Goal: Task Accomplishment & Management: Complete application form

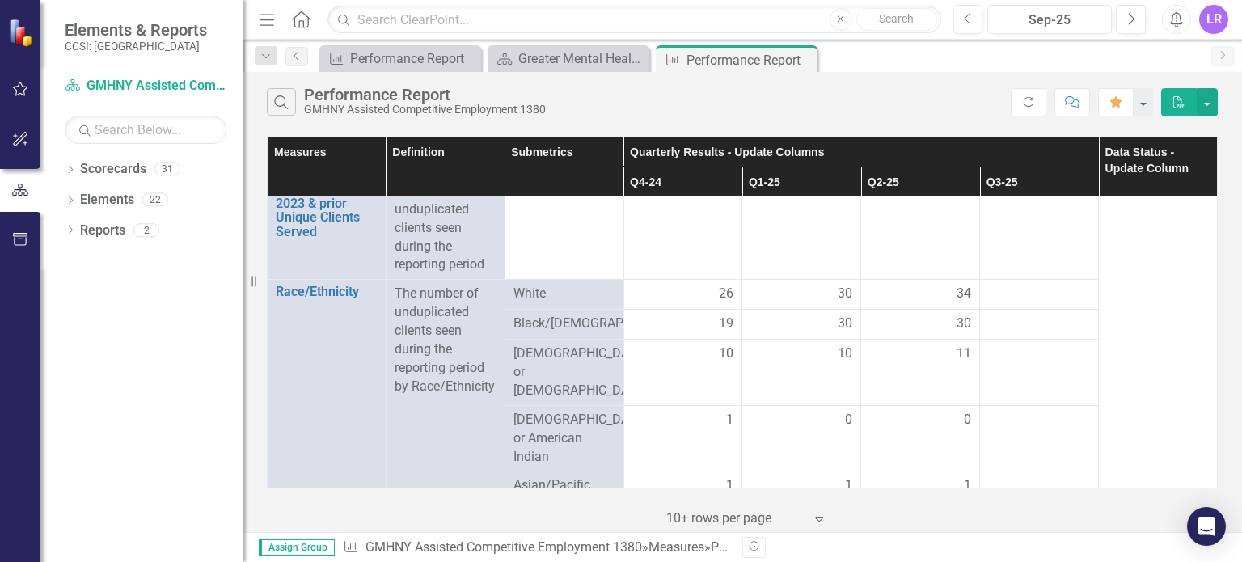
scroll to position [622, 0]
click at [1025, 336] on div at bounding box center [1039, 326] width 102 height 19
click at [1025, 338] on td at bounding box center [1039, 327] width 119 height 30
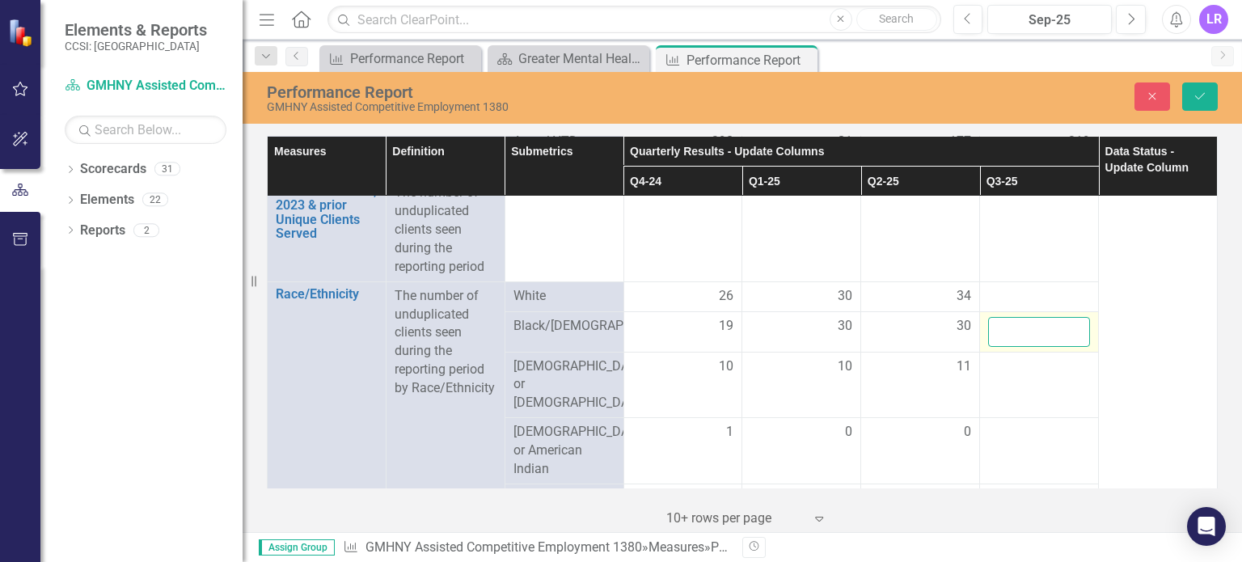
click at [1021, 329] on input "number" at bounding box center [1039, 332] width 102 height 30
type input "12"
click at [1006, 290] on div at bounding box center [1039, 296] width 102 height 19
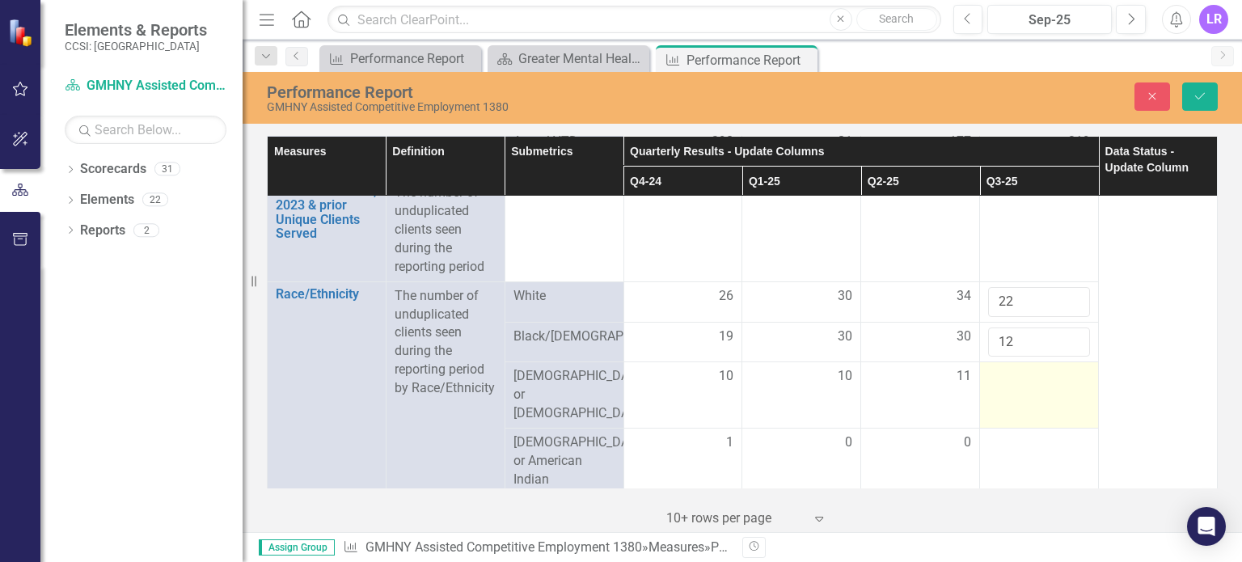
type input "22"
click at [1016, 386] on div at bounding box center [1039, 376] width 102 height 19
click at [1016, 386] on input "number" at bounding box center [1039, 382] width 102 height 30
type input "4"
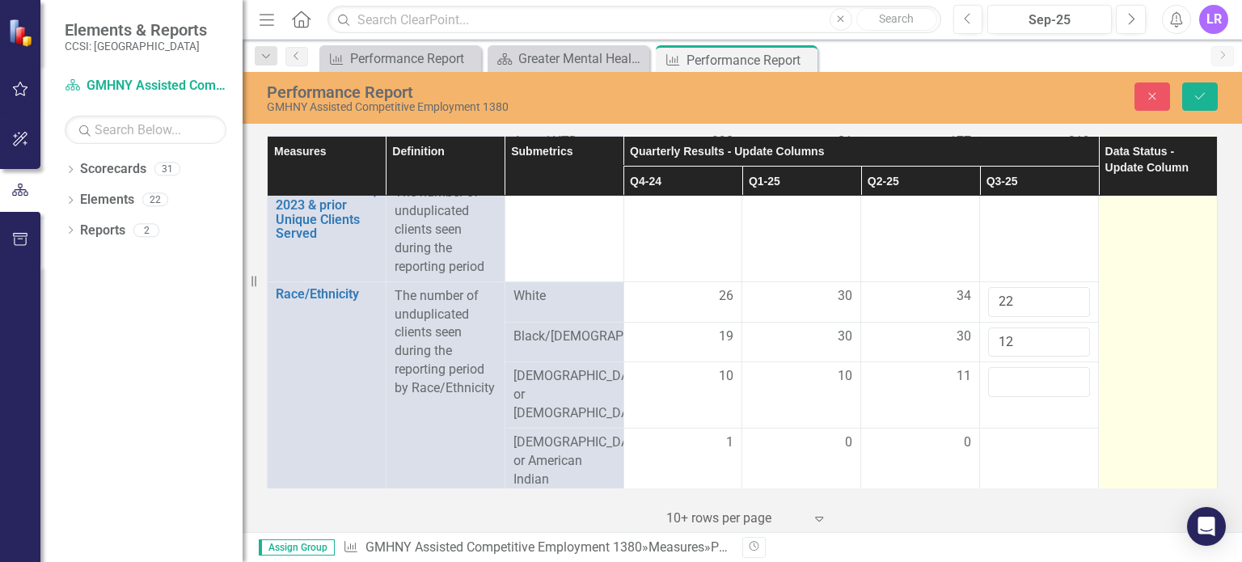
type input "6"
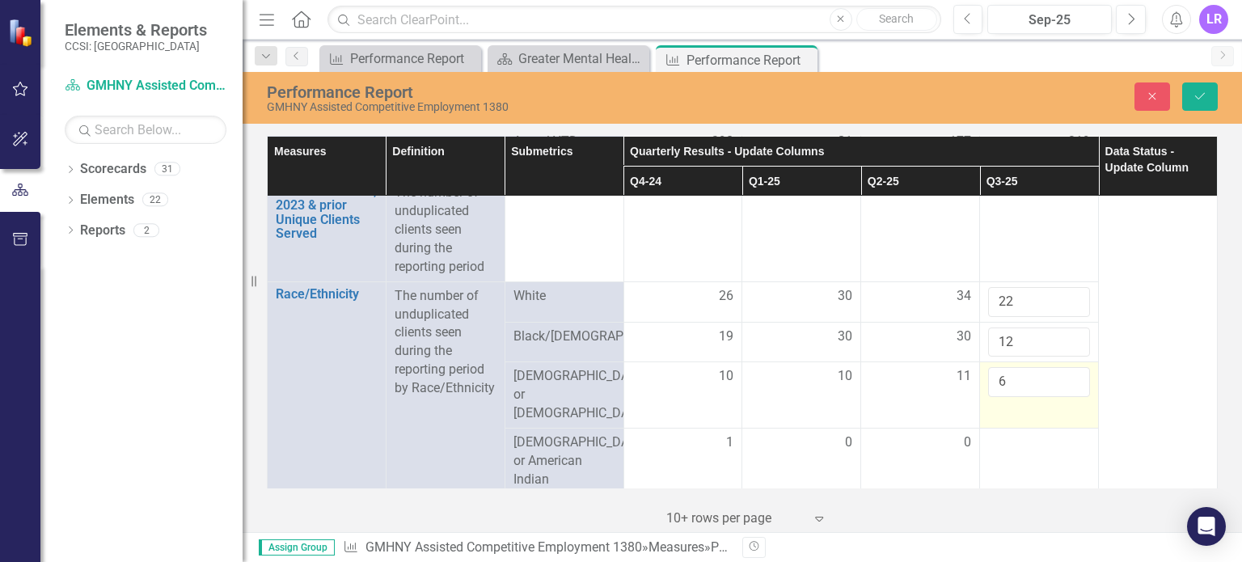
click at [1019, 394] on input "6" at bounding box center [1039, 382] width 102 height 30
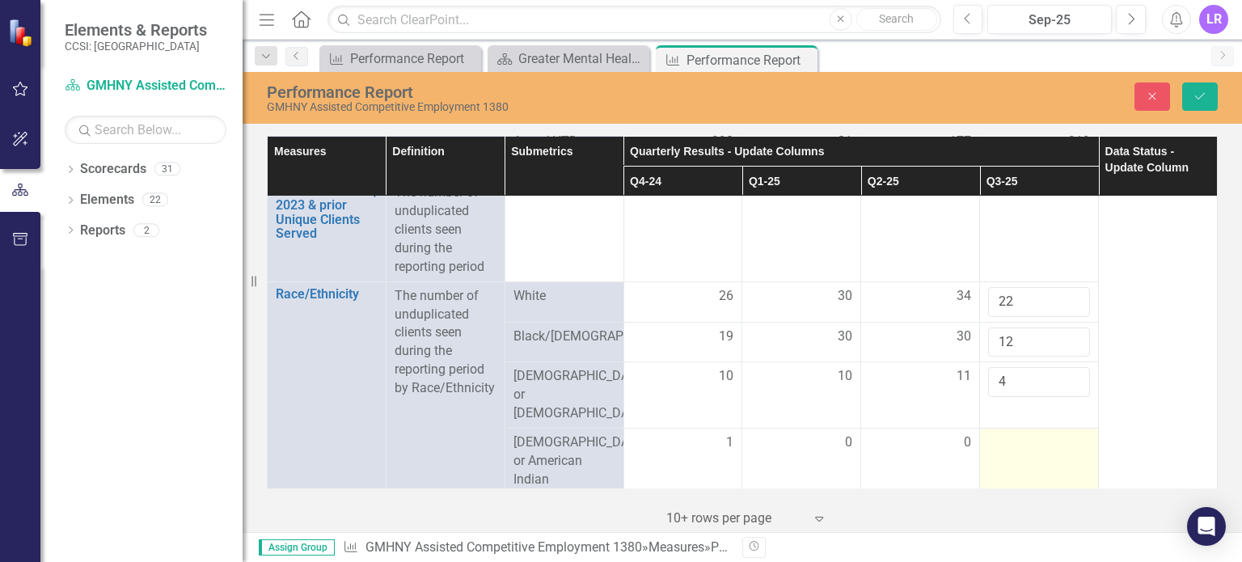
type input "4"
click at [1011, 433] on div at bounding box center [1039, 442] width 102 height 19
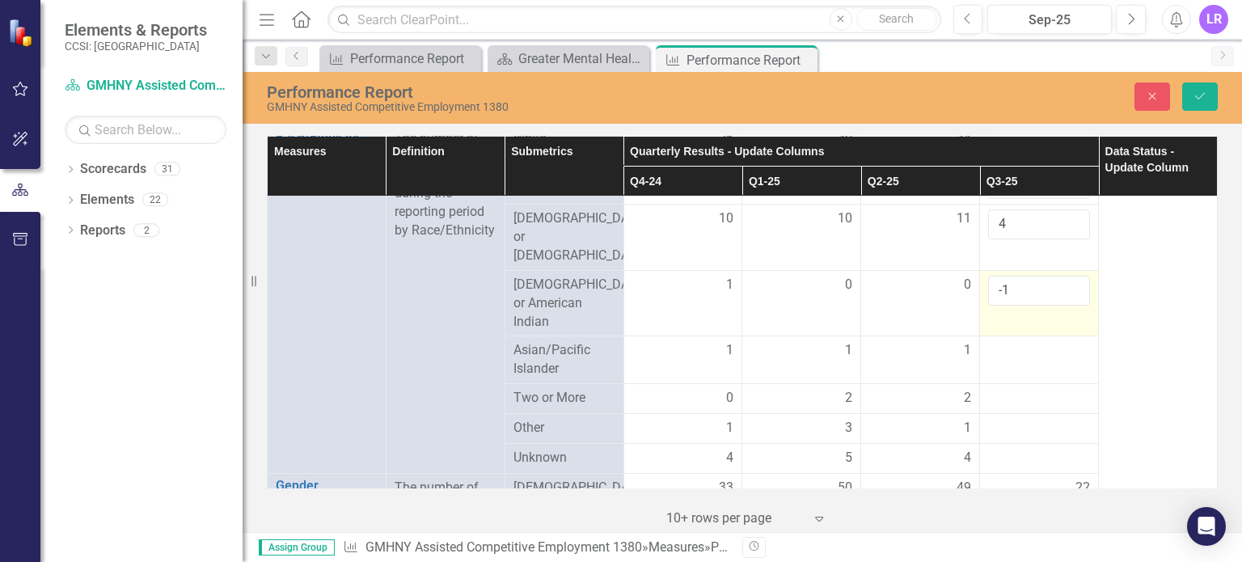
scroll to position [784, 0]
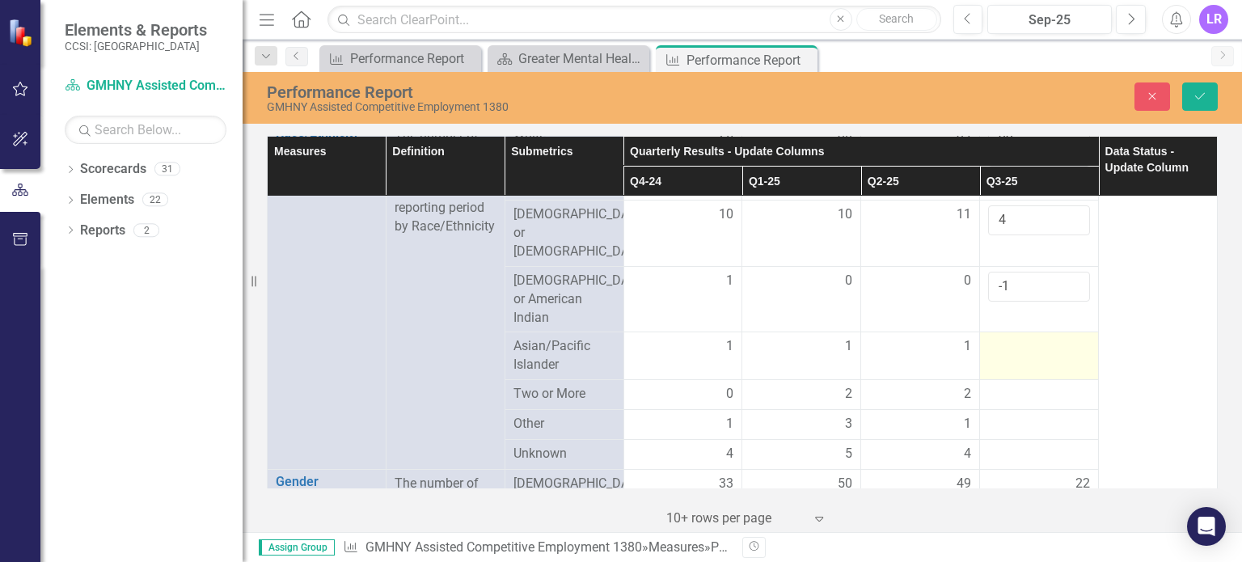
click at [993, 337] on div at bounding box center [1039, 346] width 102 height 19
click at [995, 337] on input "number" at bounding box center [1039, 352] width 102 height 30
click at [999, 272] on input "-1" at bounding box center [1039, 287] width 102 height 30
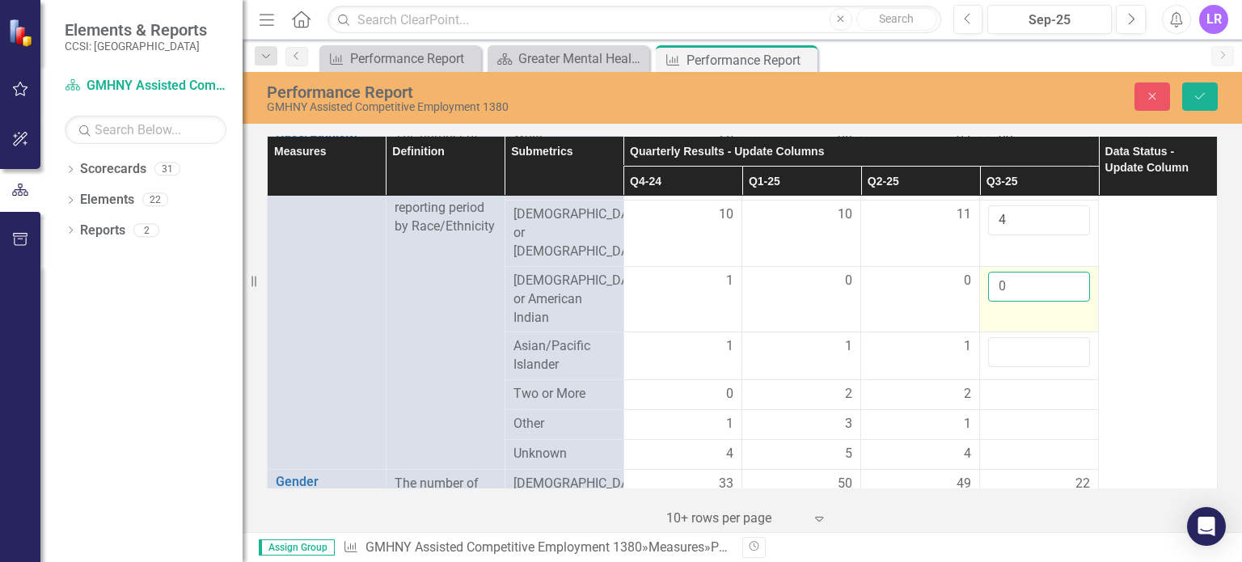
type input "0"
click at [1061, 275] on input "0" at bounding box center [1039, 287] width 102 height 30
click at [1006, 342] on input "number" at bounding box center [1039, 352] width 102 height 30
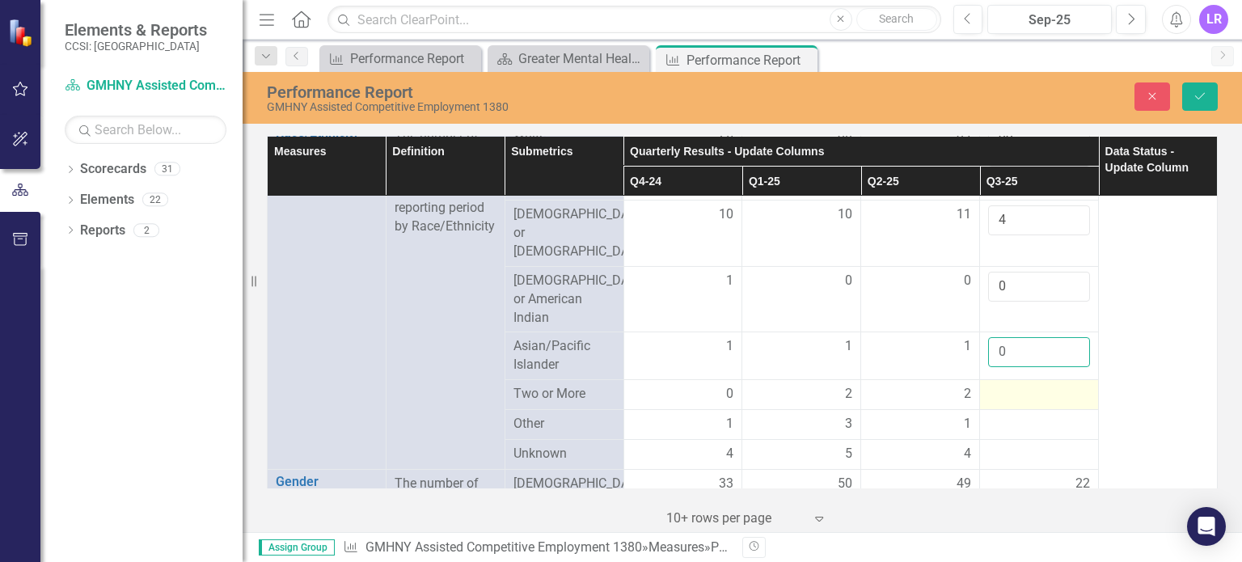
type input "0"
click at [995, 385] on div at bounding box center [1039, 394] width 102 height 19
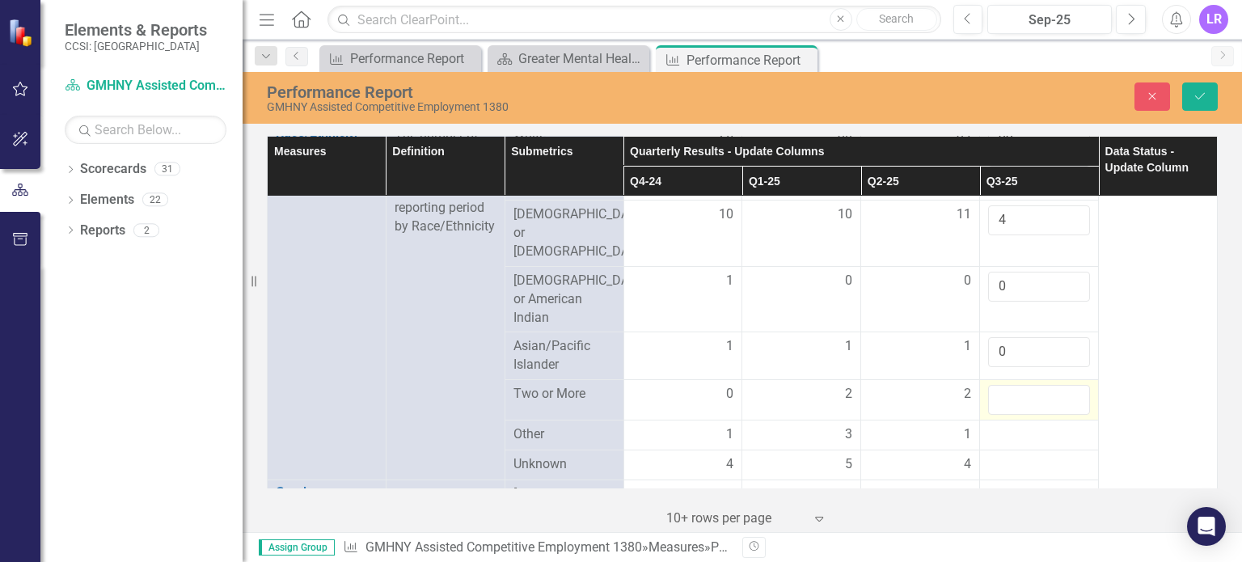
click at [996, 385] on input "number" at bounding box center [1039, 400] width 102 height 30
type input "2"
type input "1"
click at [1002, 425] on div at bounding box center [1039, 434] width 102 height 19
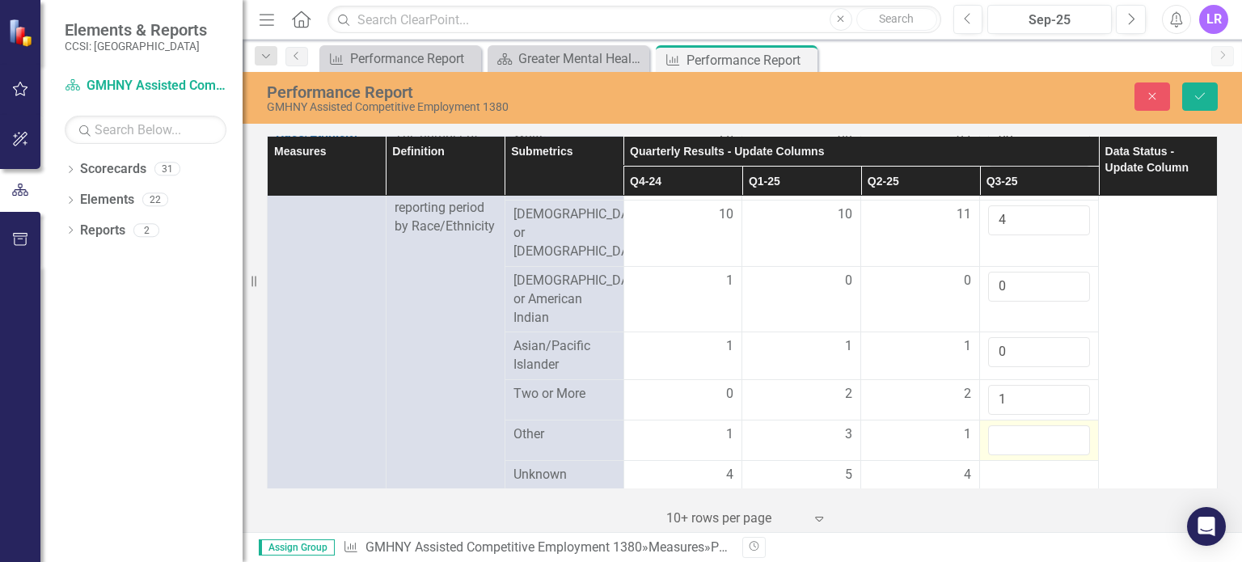
click at [1002, 425] on input "number" at bounding box center [1039, 440] width 102 height 30
type input "1"
click at [997, 466] on div at bounding box center [1039, 475] width 102 height 19
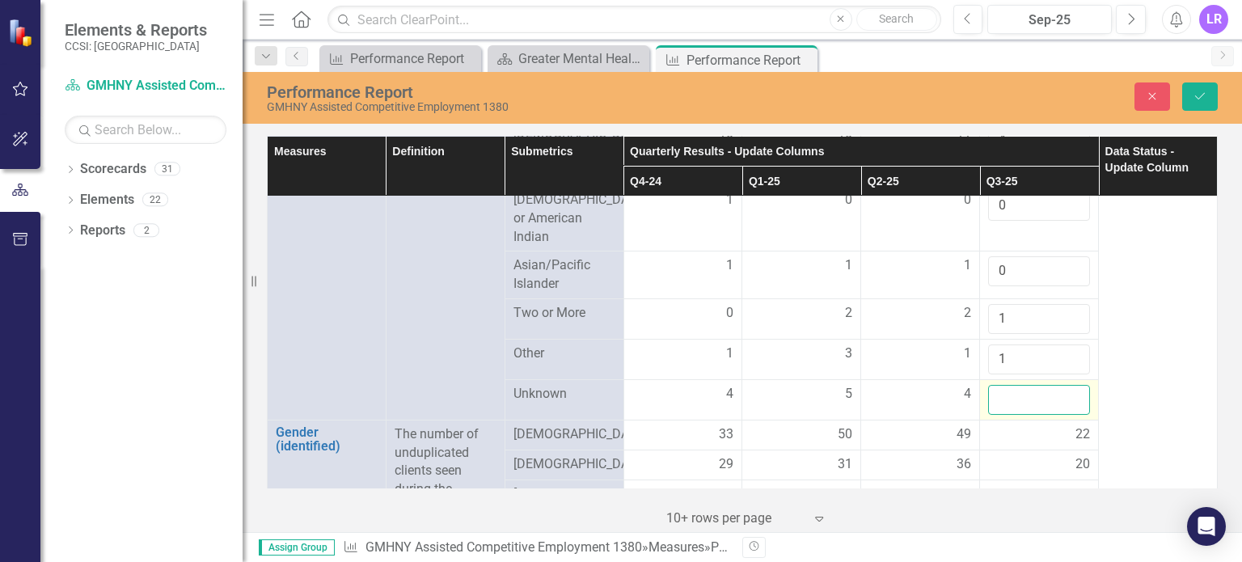
click at [1005, 391] on input "number" at bounding box center [1039, 400] width 102 height 30
type input "0"
drag, startPoint x: 1200, startPoint y: 86, endPoint x: 1213, endPoint y: 143, distance: 58.9
click at [1200, 89] on button "Save" at bounding box center [1200, 96] width 36 height 28
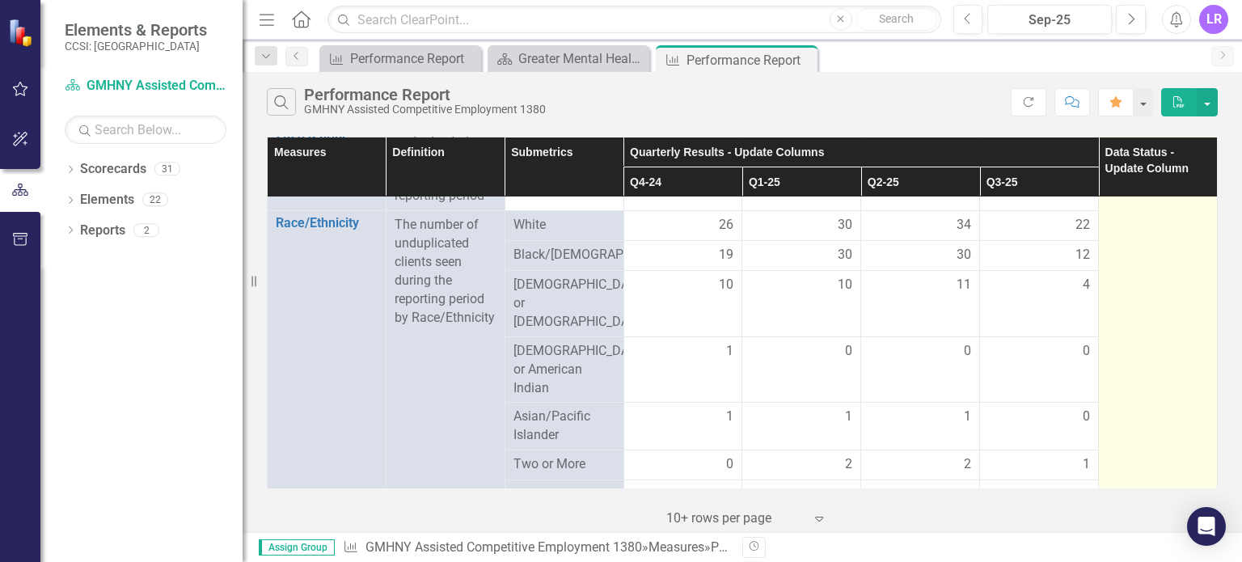
scroll to position [728, 0]
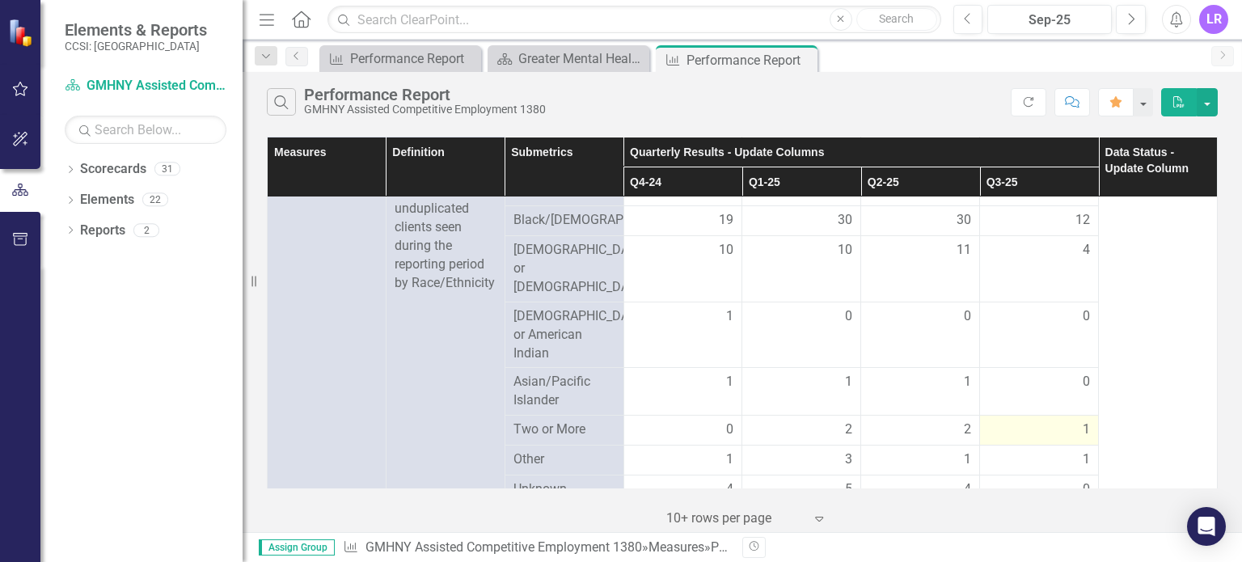
click at [1083, 436] on span "1" at bounding box center [1086, 429] width 7 height 19
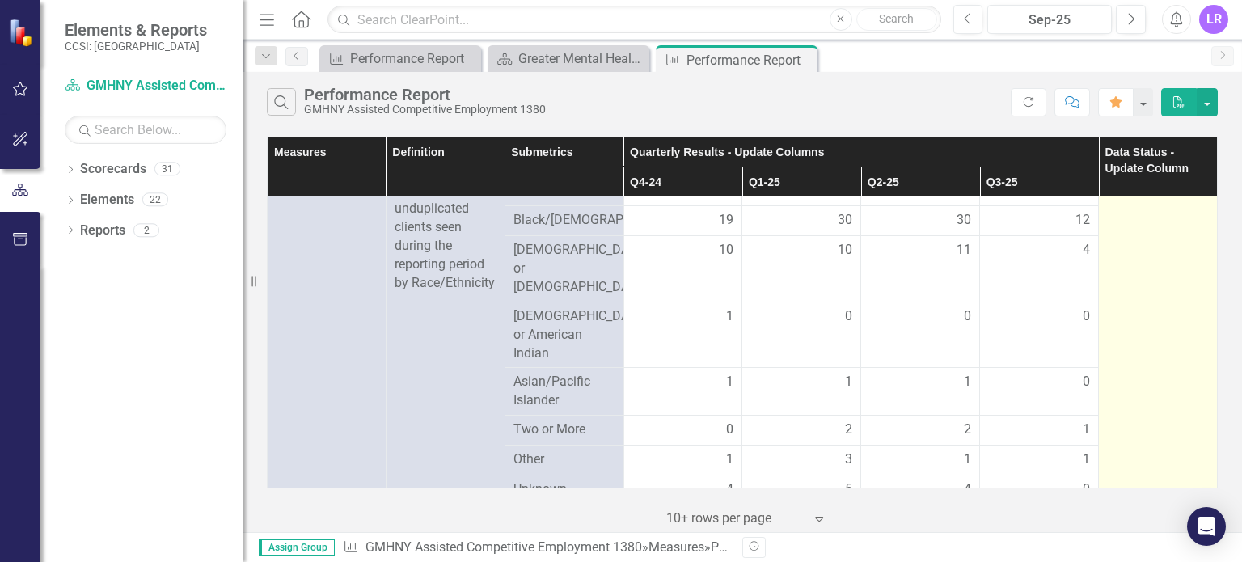
scroll to position [809, 0]
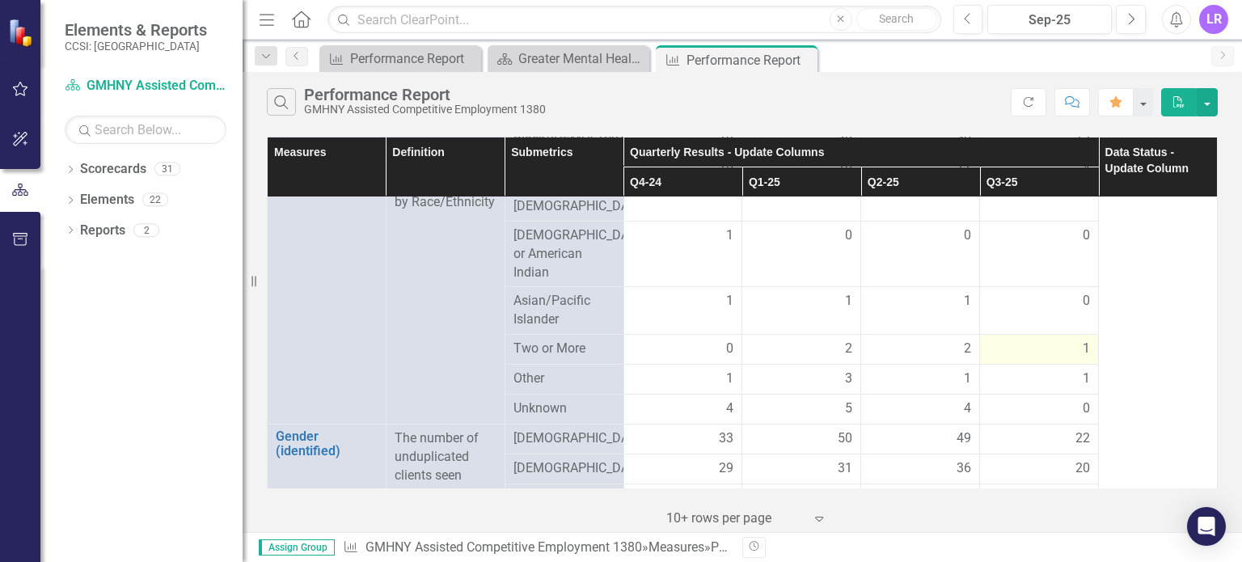
click at [1048, 355] on div "1" at bounding box center [1039, 349] width 102 height 19
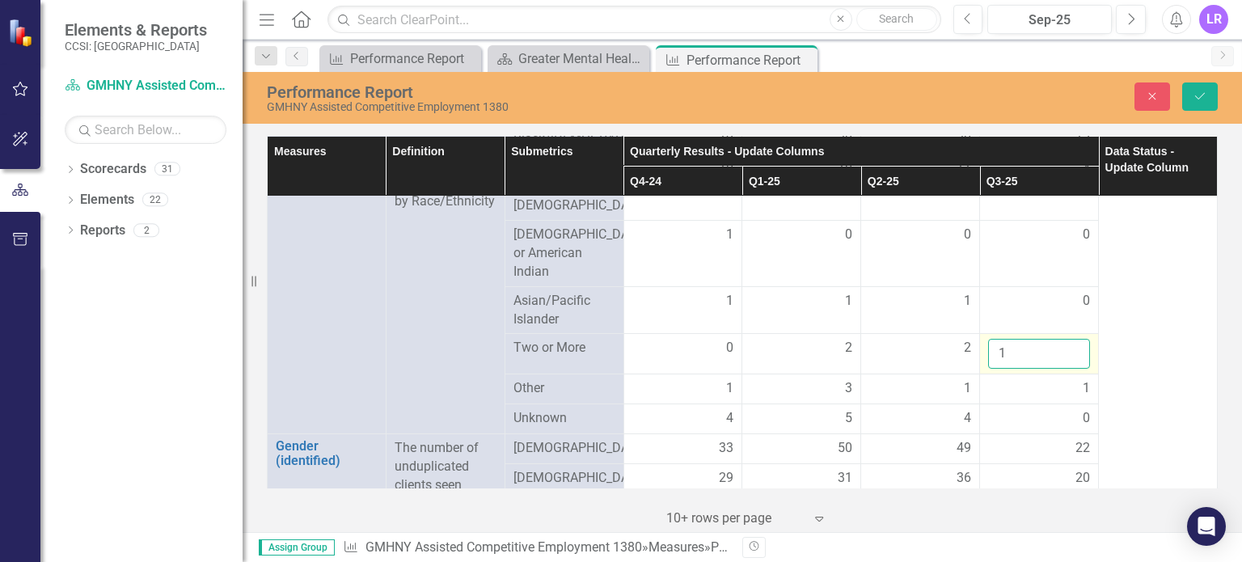
click at [1016, 357] on input "1" at bounding box center [1039, 354] width 102 height 30
type input "2"
click at [1010, 388] on div "1" at bounding box center [1039, 388] width 102 height 19
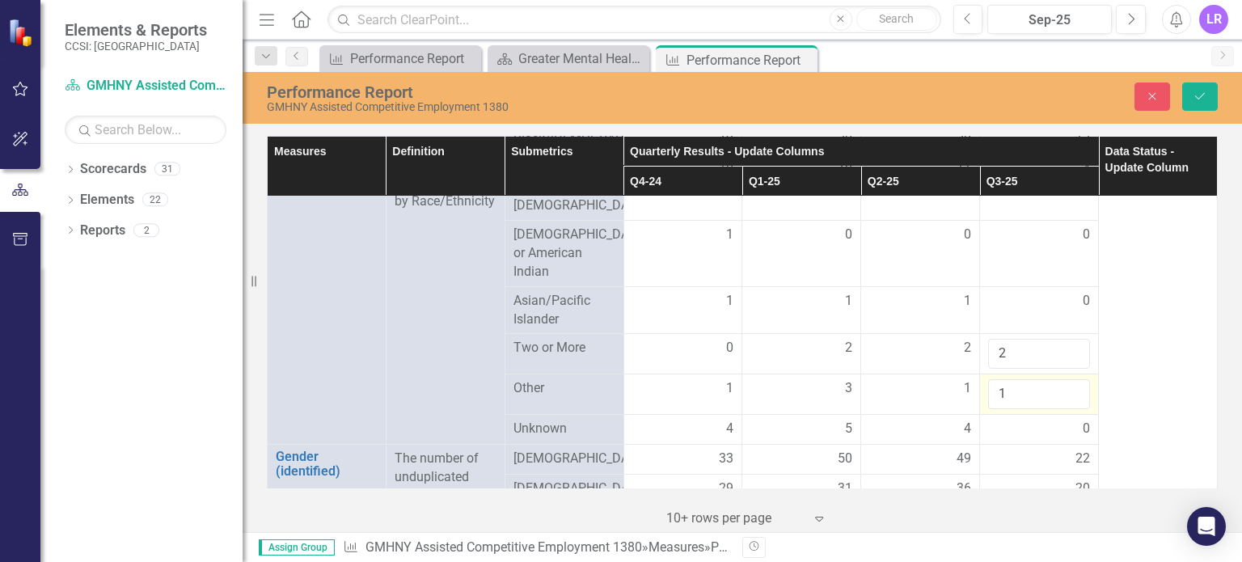
click at [1010, 388] on input "1" at bounding box center [1039, 394] width 102 height 30
click at [1033, 423] on div "0" at bounding box center [1039, 429] width 102 height 19
click at [1033, 425] on input "0" at bounding box center [1039, 435] width 102 height 30
type input "1"
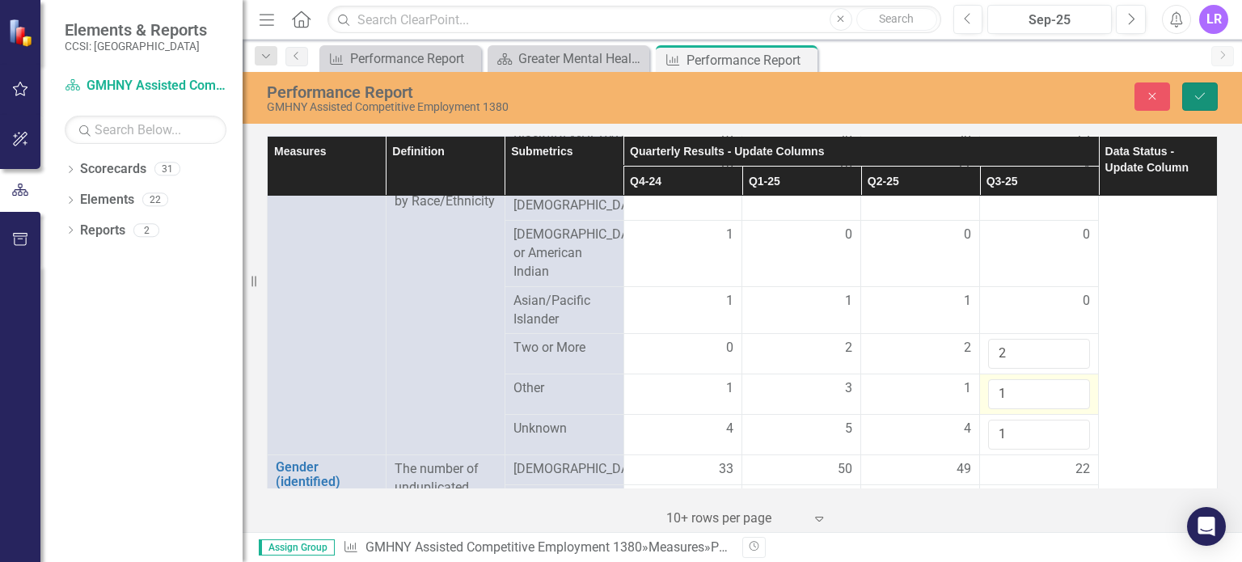
drag, startPoint x: 1200, startPoint y: 87, endPoint x: 1219, endPoint y: 394, distance: 307.9
click at [1201, 95] on button "Save" at bounding box center [1200, 96] width 36 height 28
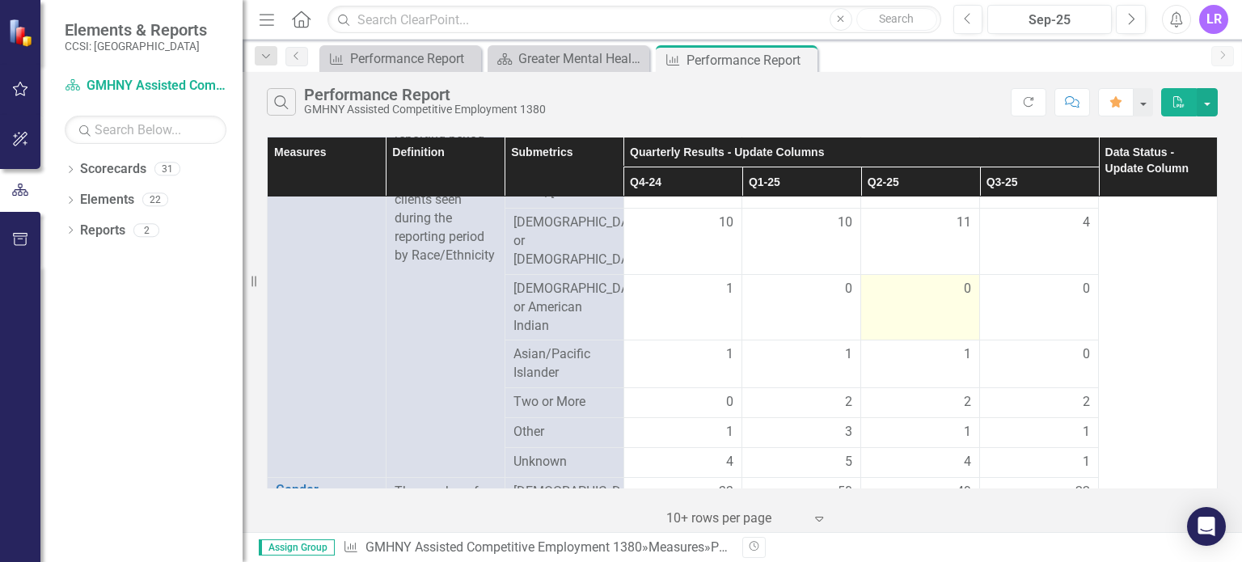
scroll to position [728, 0]
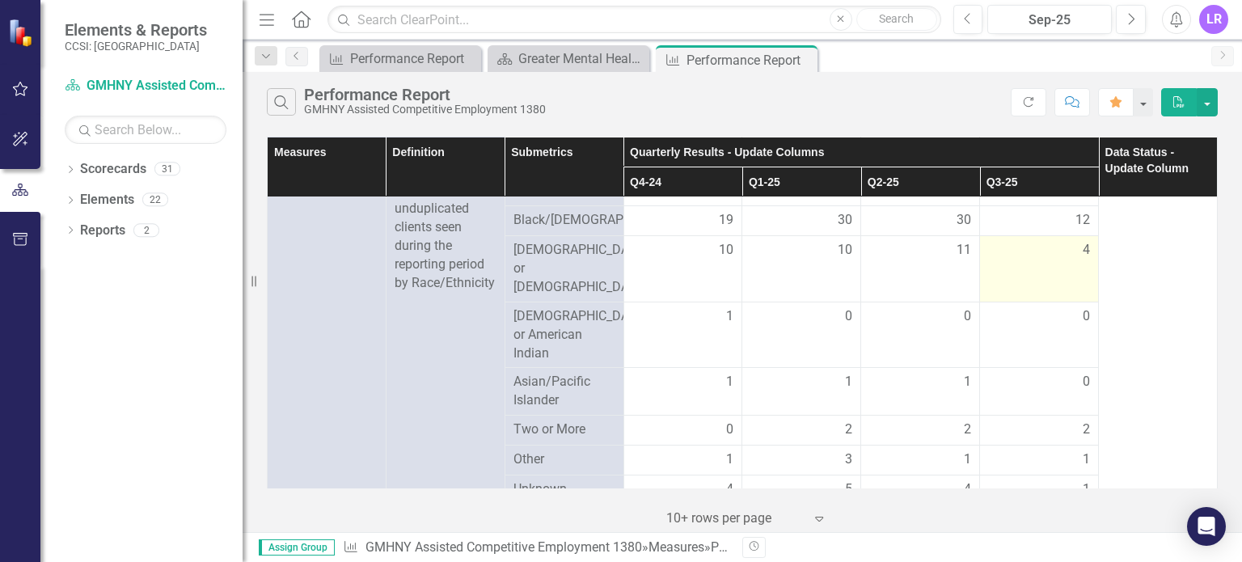
click at [1053, 260] on div "4" at bounding box center [1039, 250] width 102 height 19
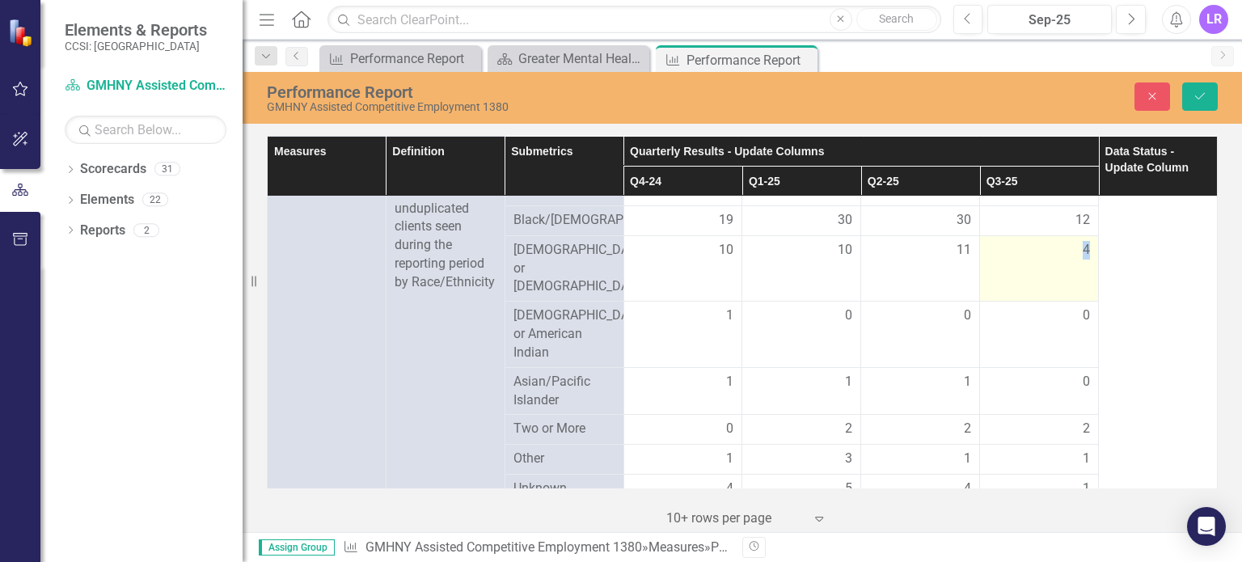
click at [1053, 260] on div "4" at bounding box center [1039, 250] width 102 height 19
click at [1031, 271] on input "4" at bounding box center [1039, 256] width 102 height 30
click at [1023, 271] on input "4" at bounding box center [1039, 256] width 102 height 30
type input "5"
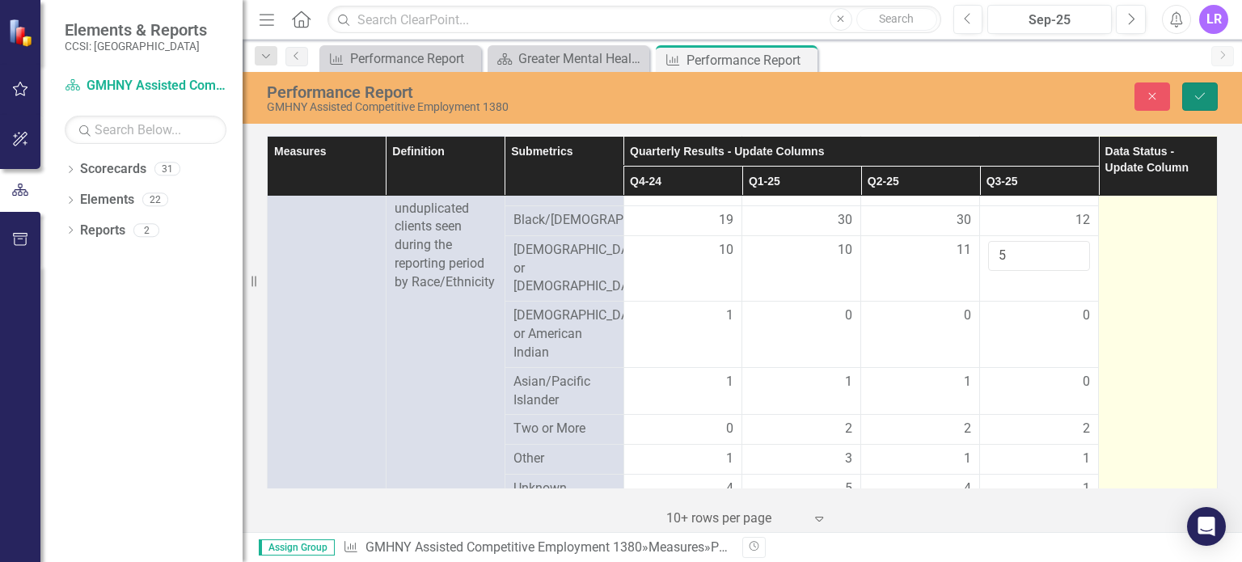
drag, startPoint x: 1203, startPoint y: 99, endPoint x: 1152, endPoint y: 294, distance: 200.6
click at [1203, 100] on icon "Save" at bounding box center [1200, 96] width 15 height 11
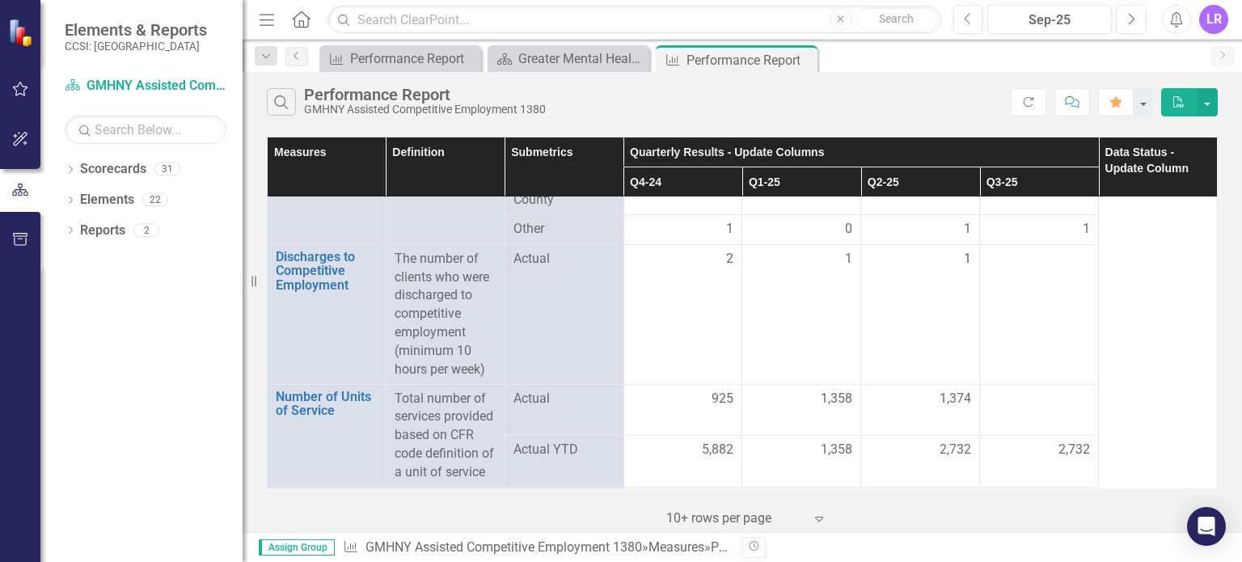
scroll to position [2426, 0]
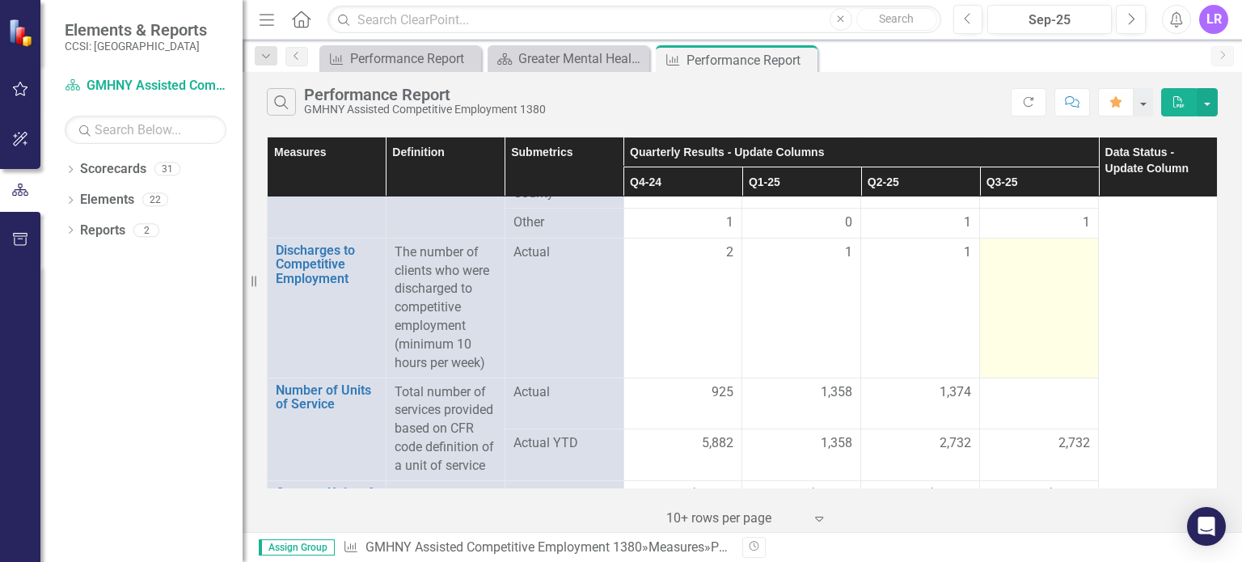
click at [1036, 272] on td at bounding box center [1039, 308] width 119 height 140
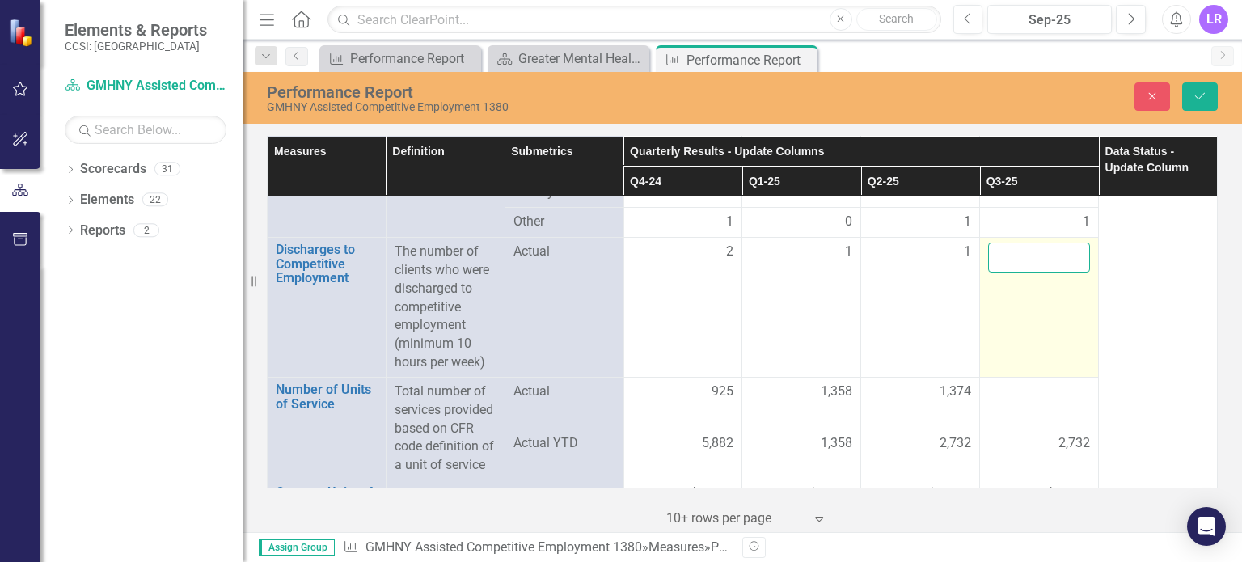
click at [1022, 254] on input "number" at bounding box center [1039, 258] width 102 height 30
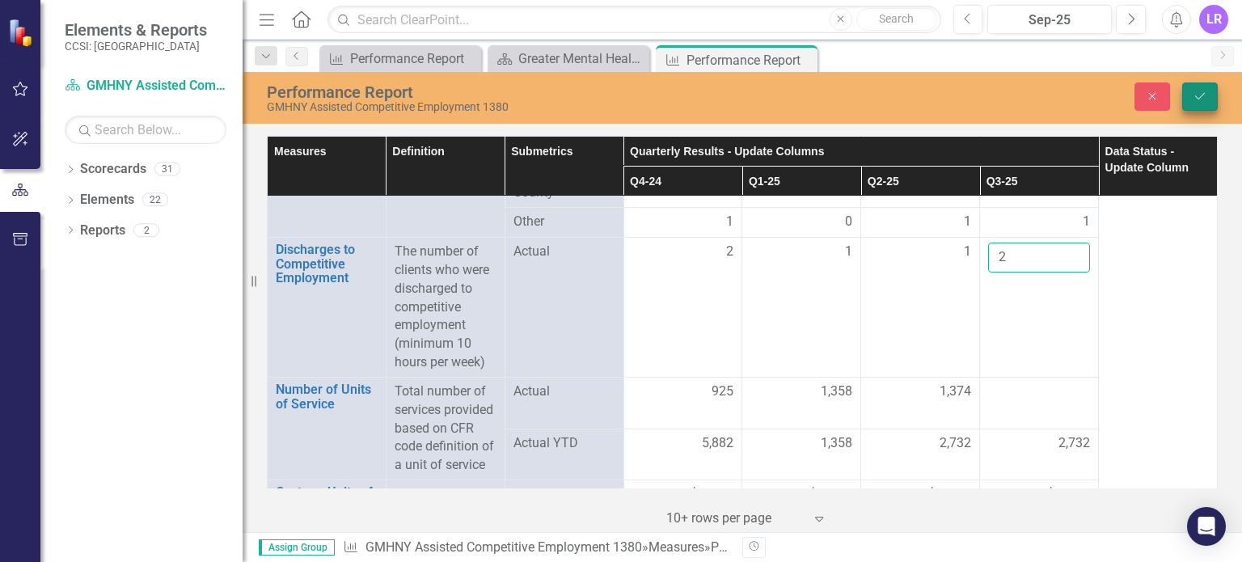
type input "2"
click at [1194, 106] on button "Save" at bounding box center [1200, 96] width 36 height 28
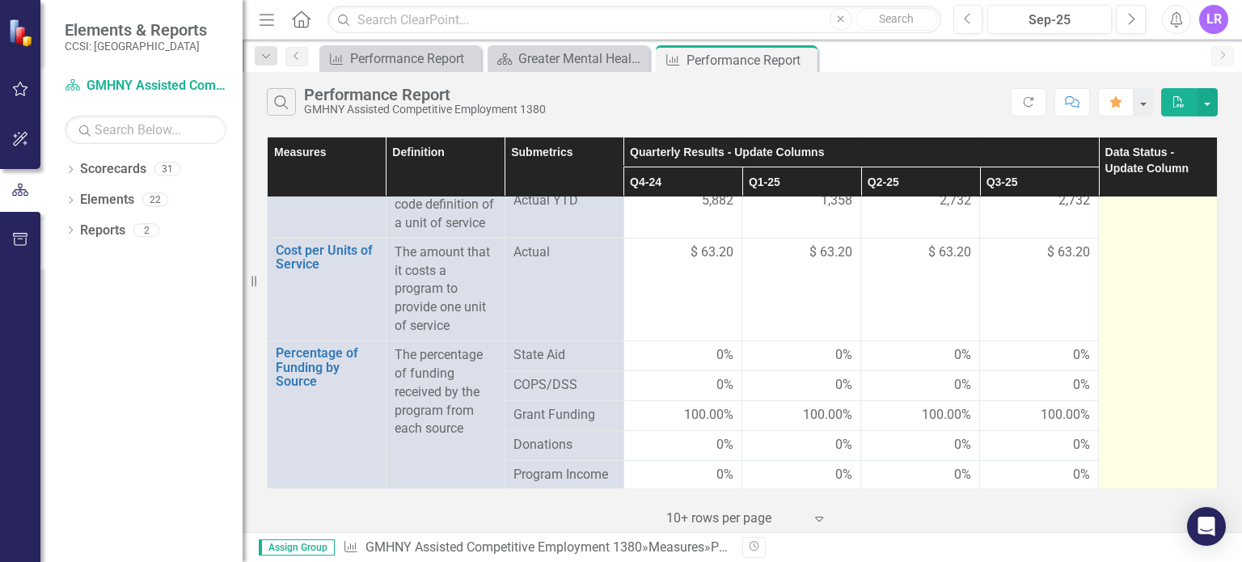
scroll to position [2724, 0]
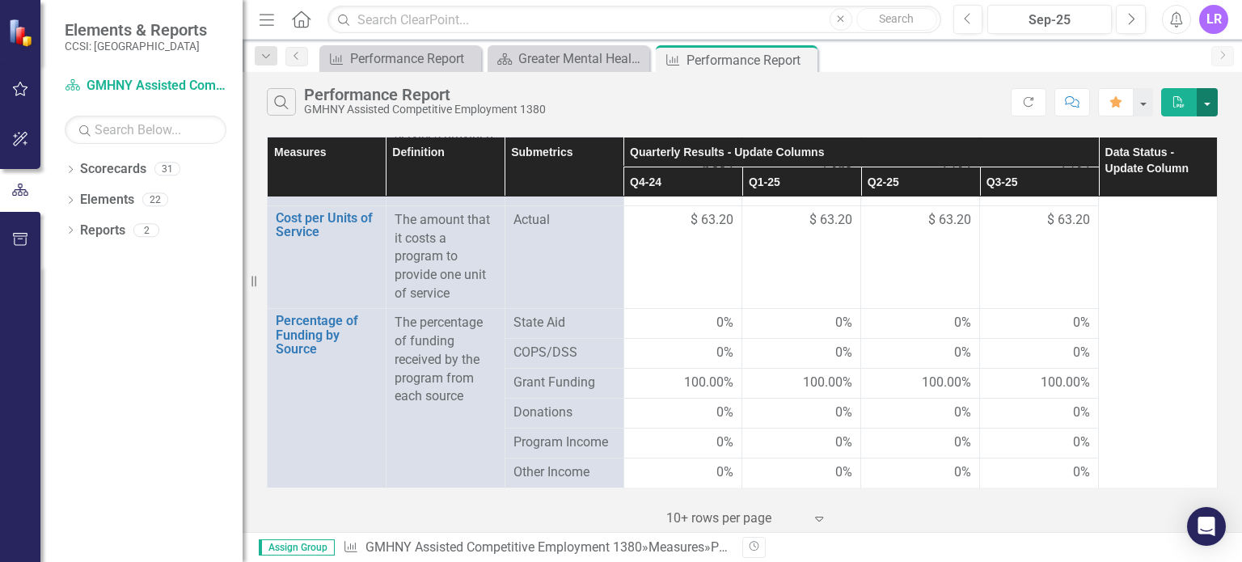
click at [1209, 104] on button "button" at bounding box center [1207, 102] width 21 height 28
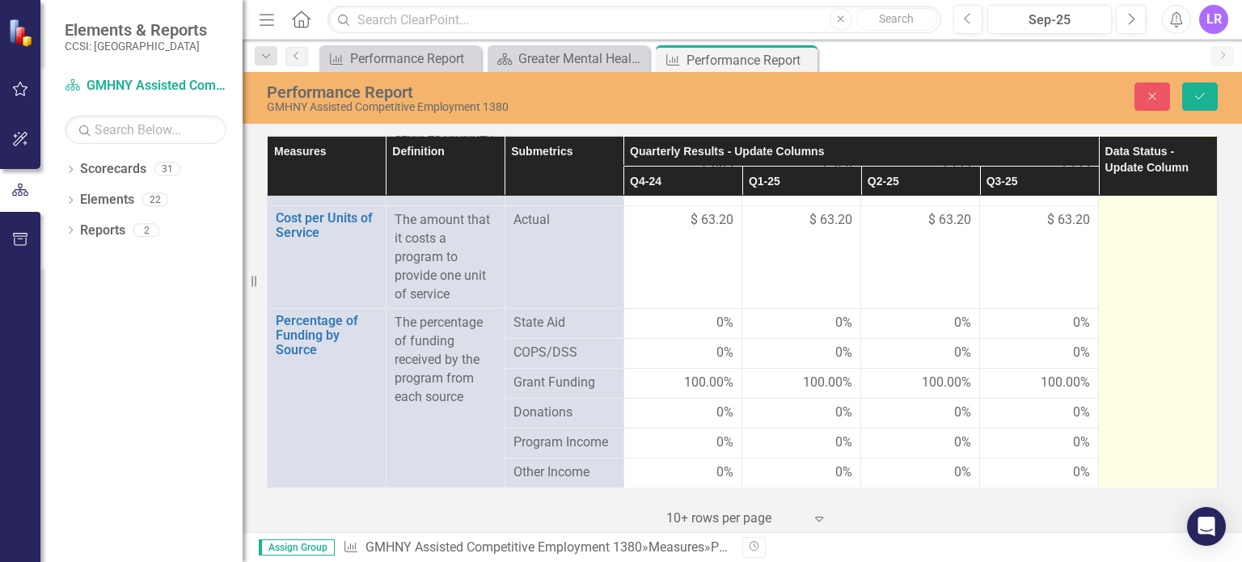
scroll to position [2719, 0]
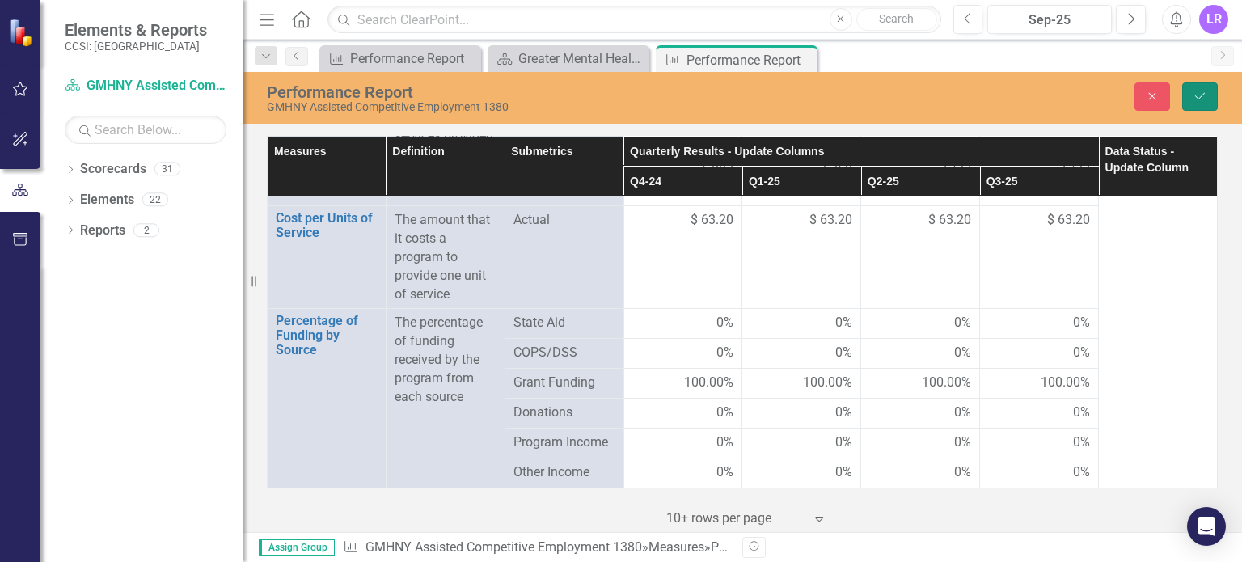
click at [1203, 99] on icon "Save" at bounding box center [1200, 96] width 15 height 11
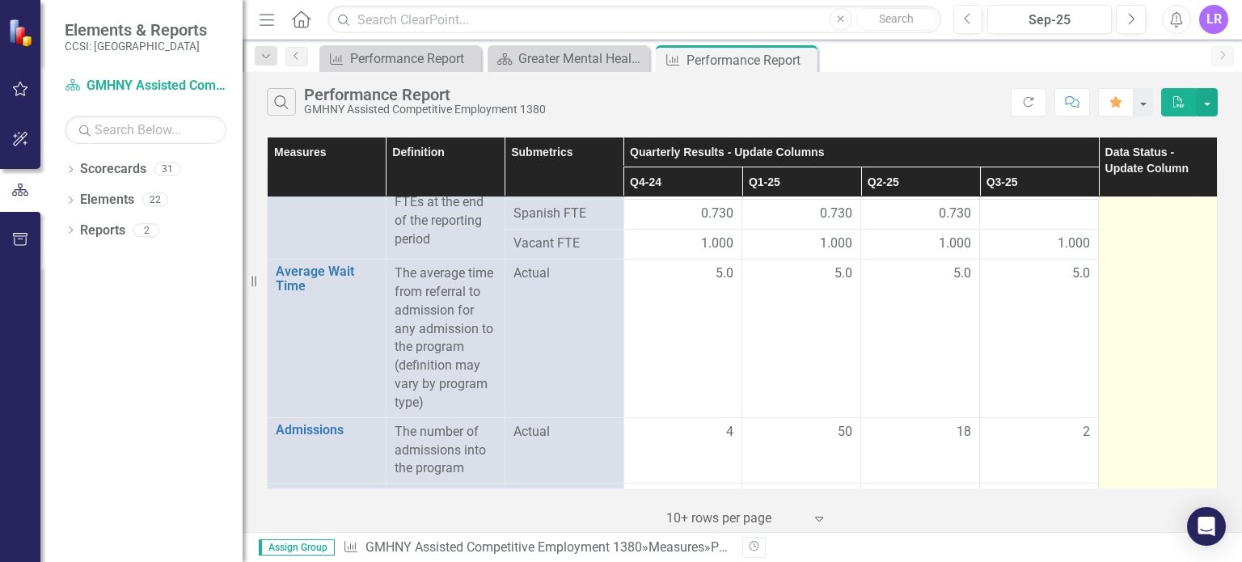
scroll to position [0, 0]
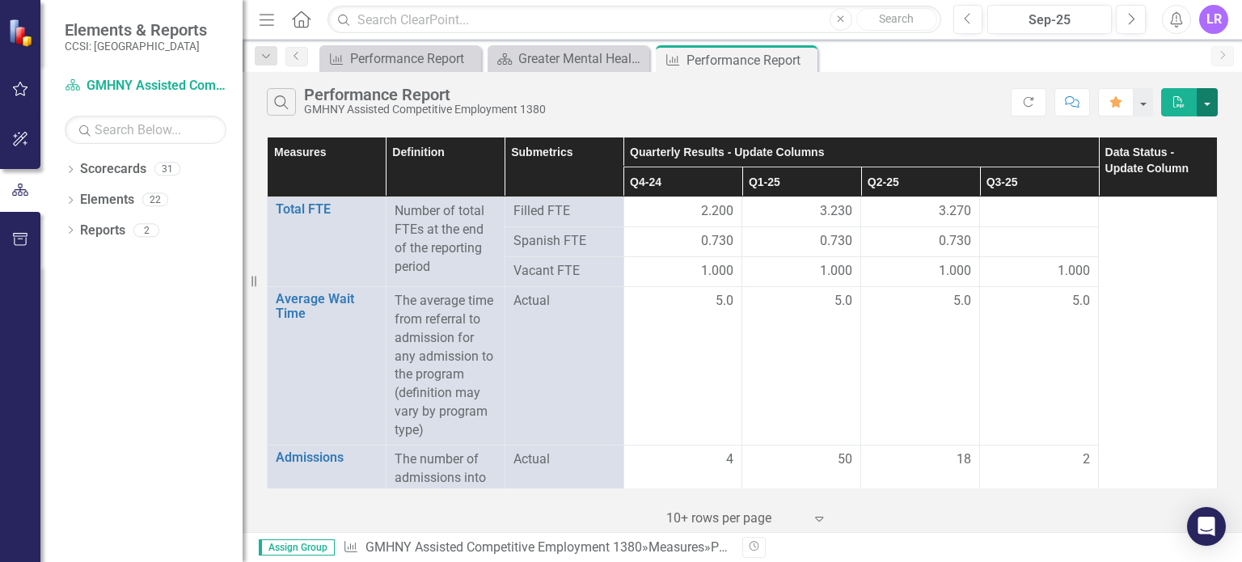
click at [1212, 108] on button "button" at bounding box center [1207, 102] width 21 height 28
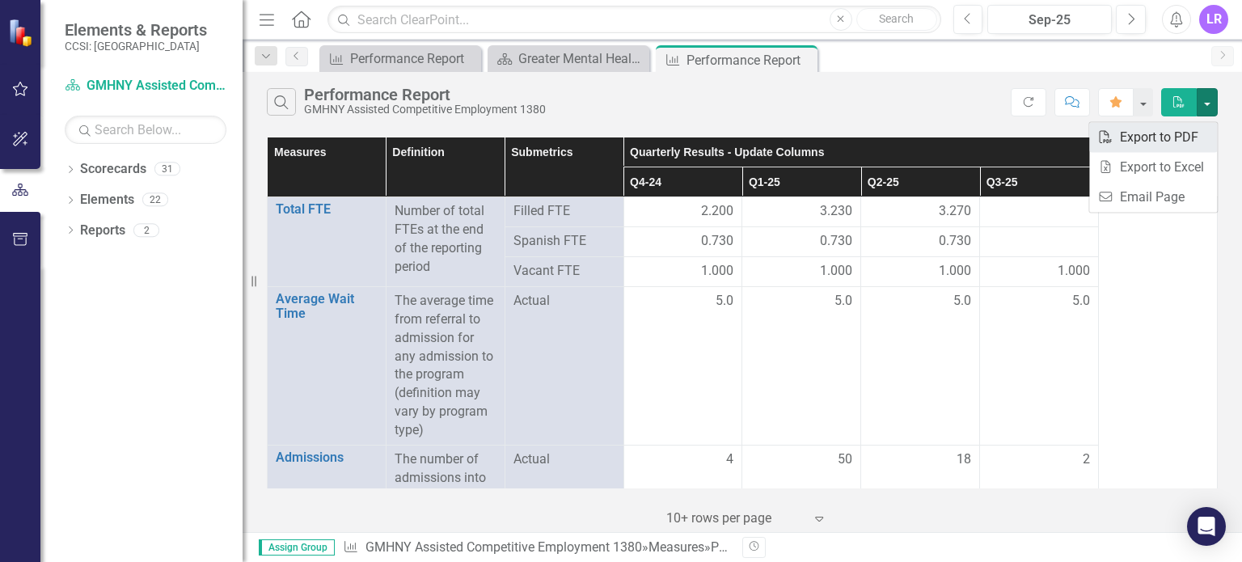
click at [1151, 137] on link "PDF Export to PDF" at bounding box center [1153, 137] width 128 height 30
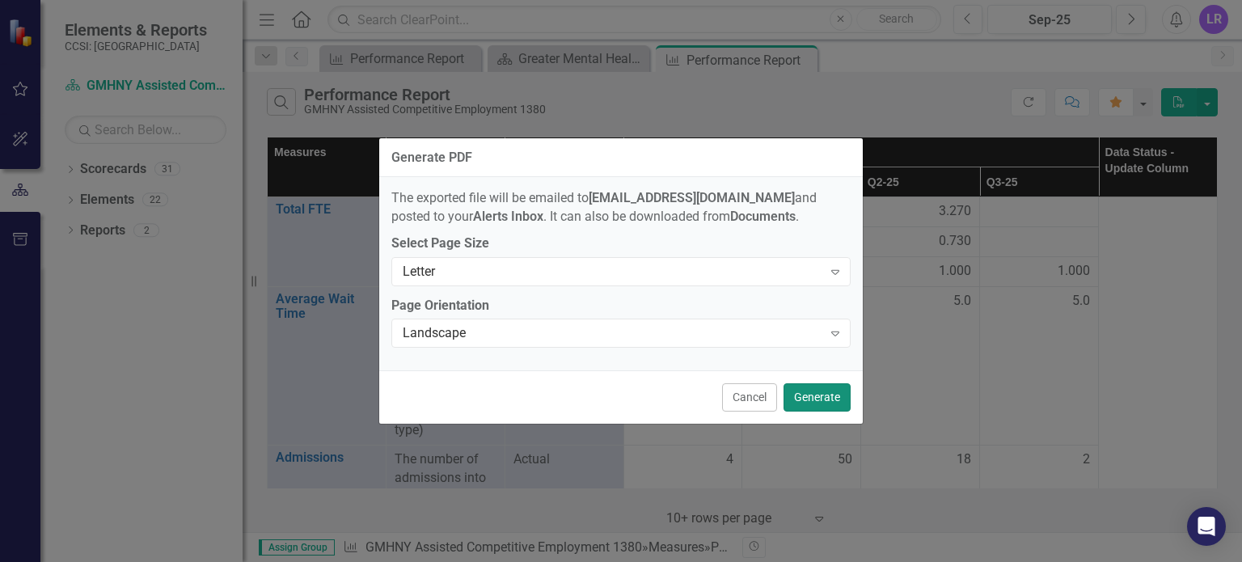
click at [813, 409] on button "Generate" at bounding box center [817, 397] width 67 height 28
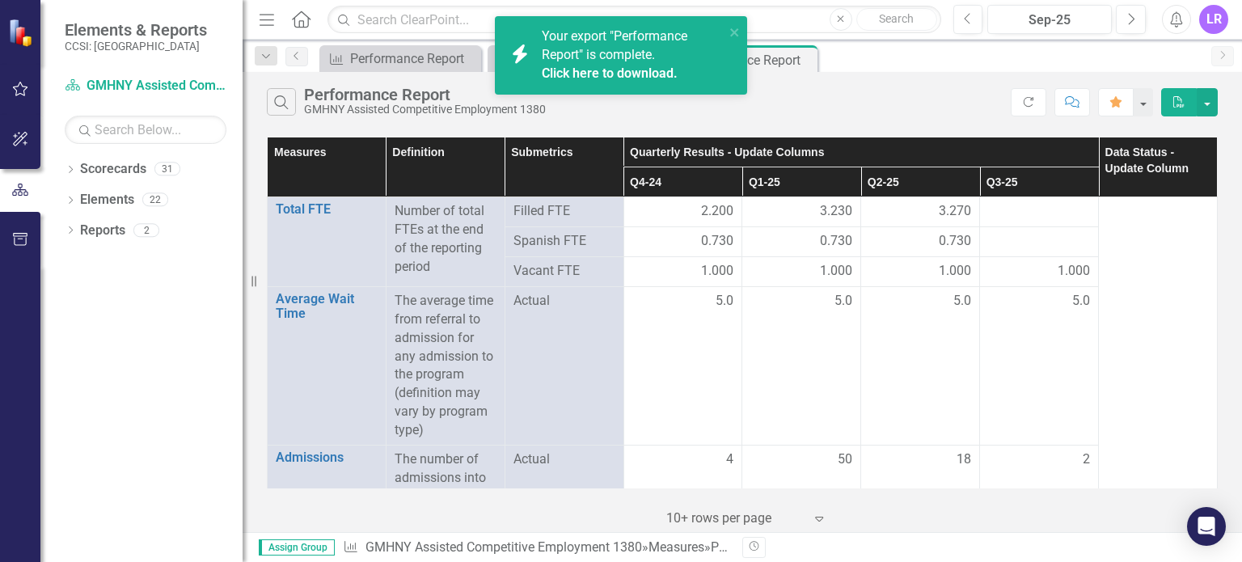
click at [609, 61] on span "Your export "Performance Report" is complete. Click here to download." at bounding box center [631, 55] width 179 height 55
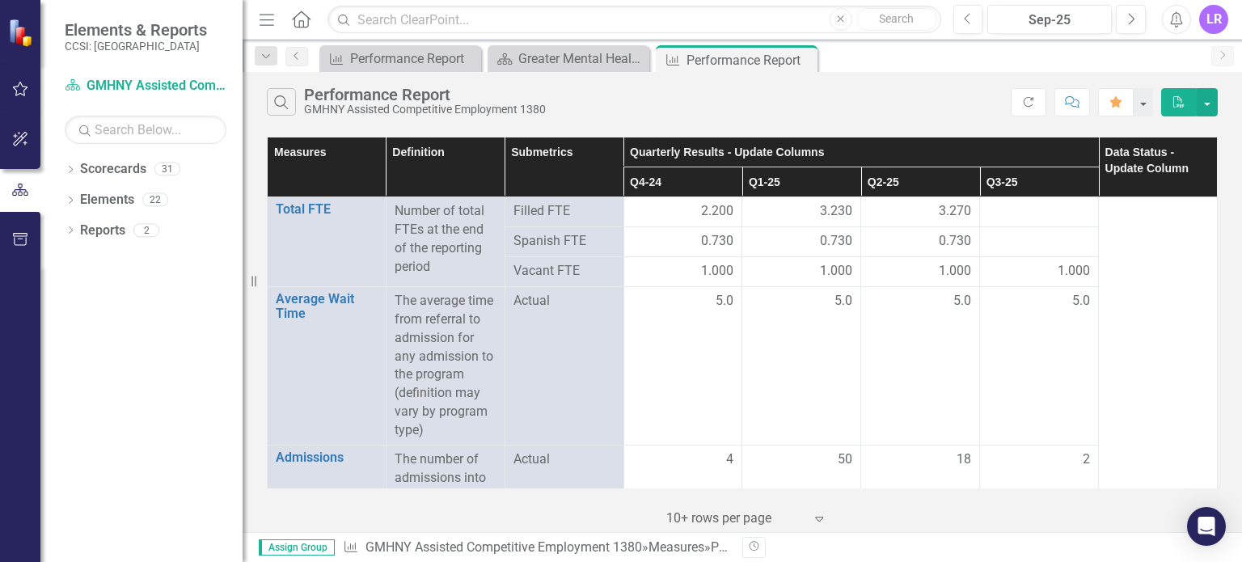
click at [1217, 14] on div "LR" at bounding box center [1213, 19] width 29 height 29
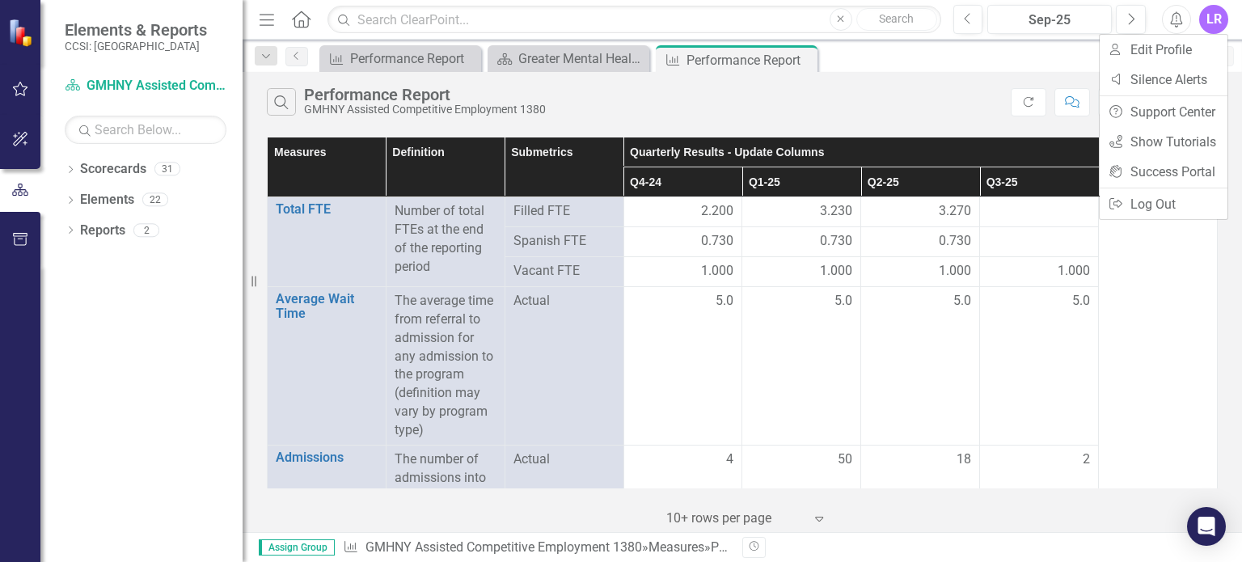
click at [907, 104] on div "Search Performance Report GMHNY Assisted Competitive Employment 1380" at bounding box center [639, 101] width 744 height 27
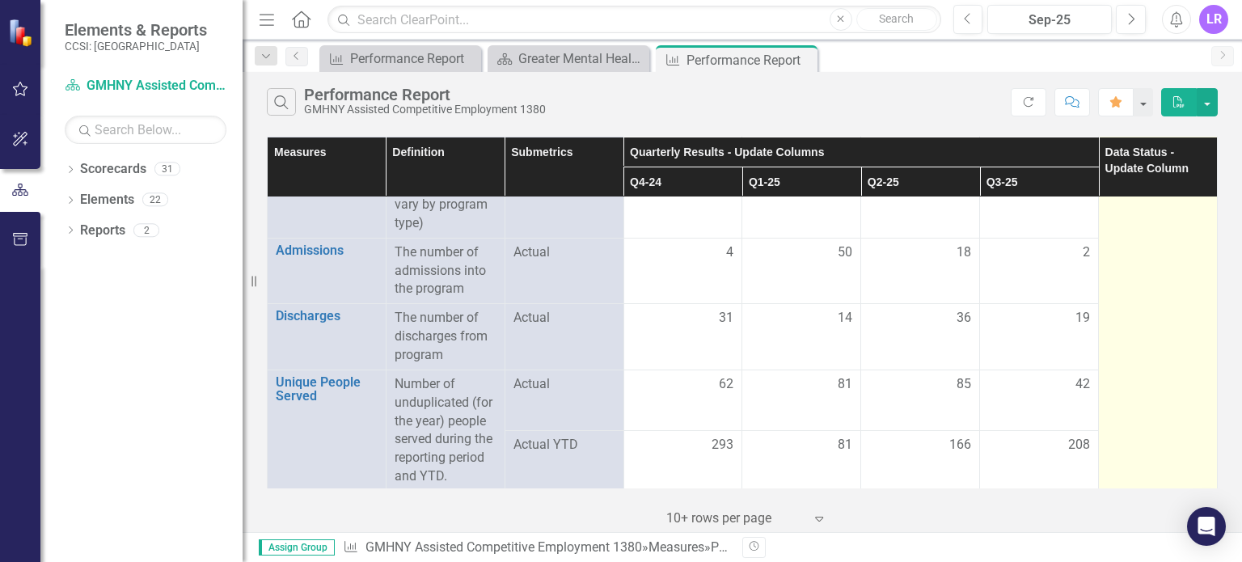
scroll to position [243, 0]
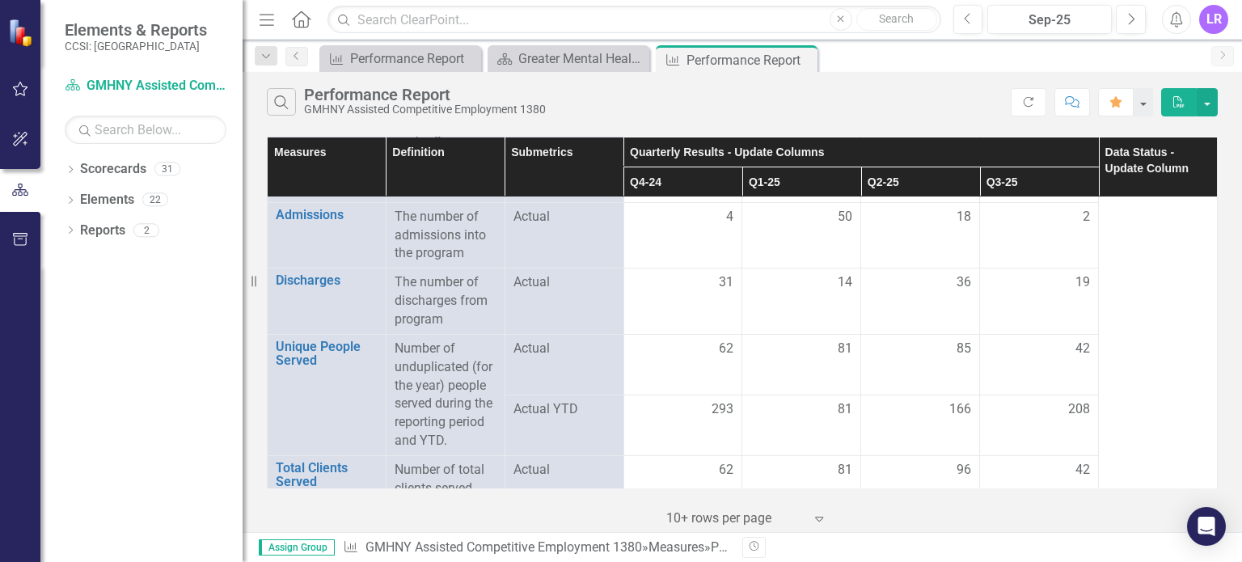
click at [1210, 23] on div "LR" at bounding box center [1213, 19] width 29 height 29
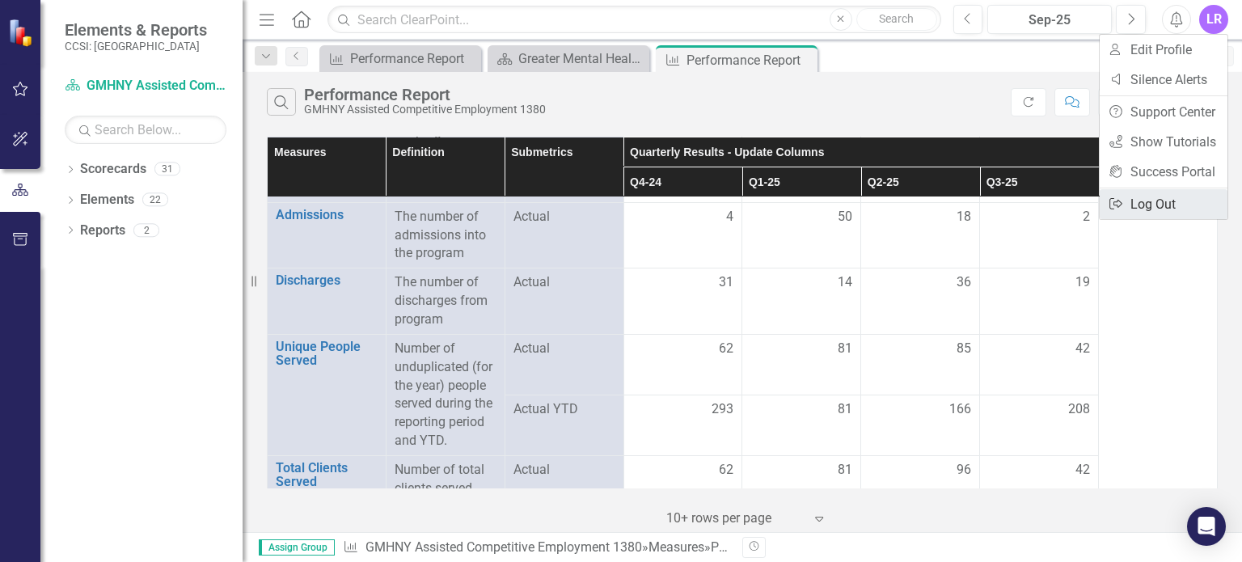
click at [1122, 200] on icon "Logout" at bounding box center [1116, 203] width 16 height 13
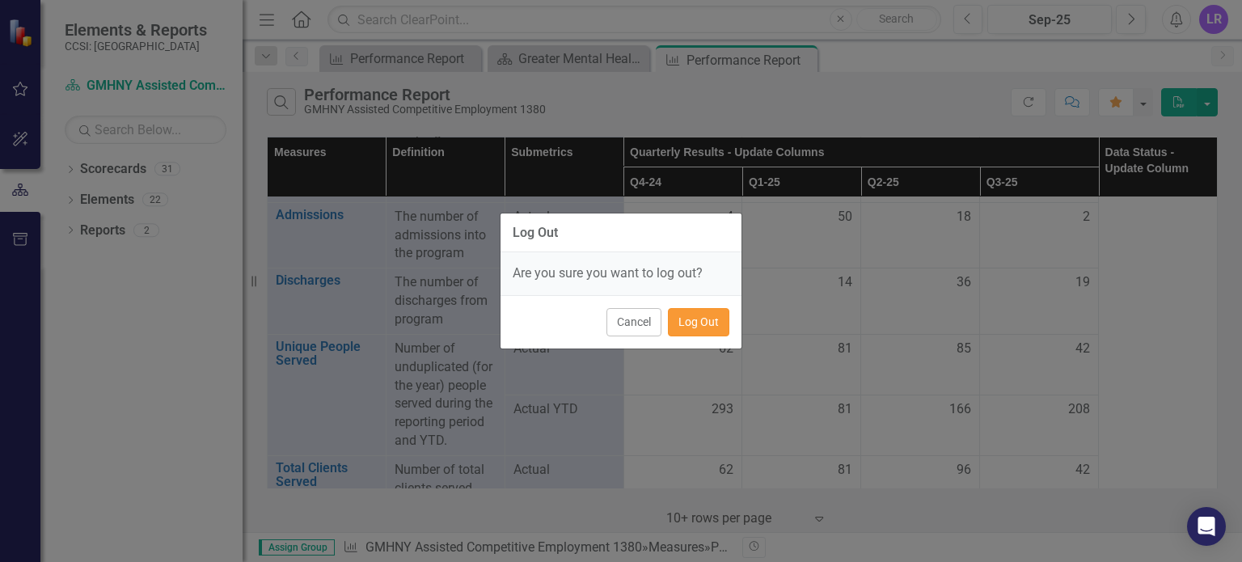
click at [695, 336] on button "Log Out" at bounding box center [698, 322] width 61 height 28
